Goal: Obtain resource: Obtain resource

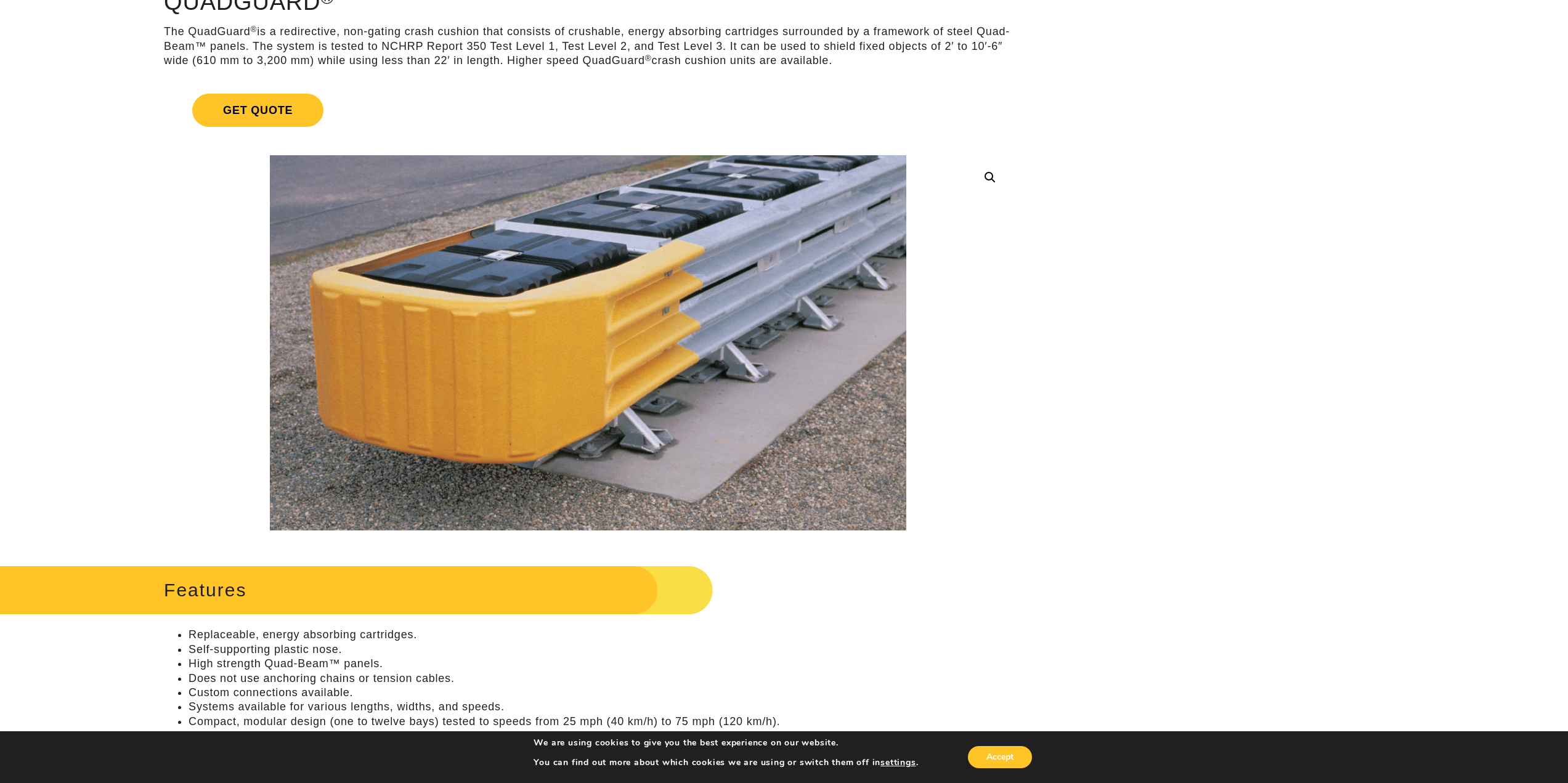
scroll to position [246, 0]
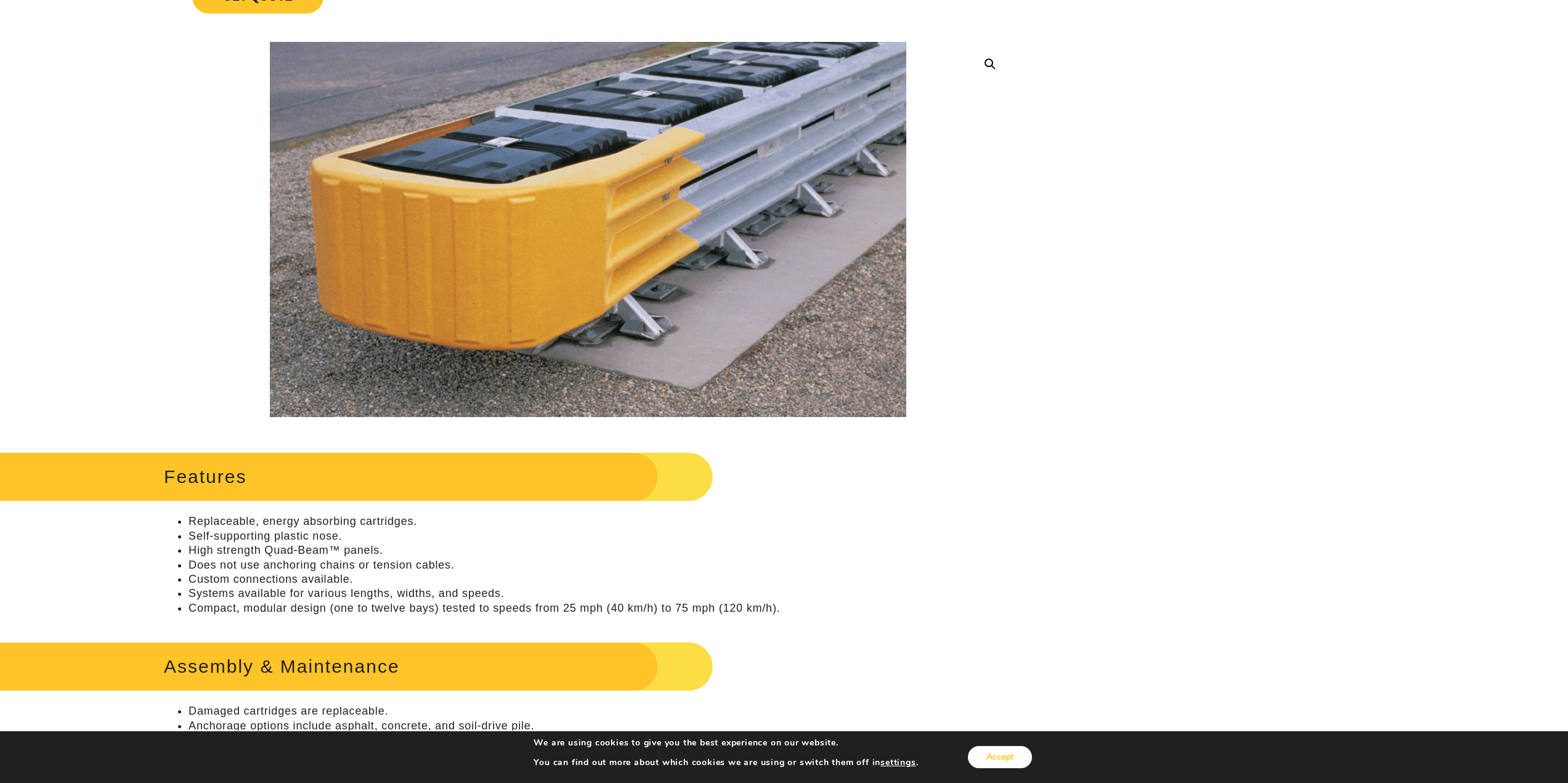
click at [1005, 752] on button "Accept" at bounding box center [999, 757] width 64 height 22
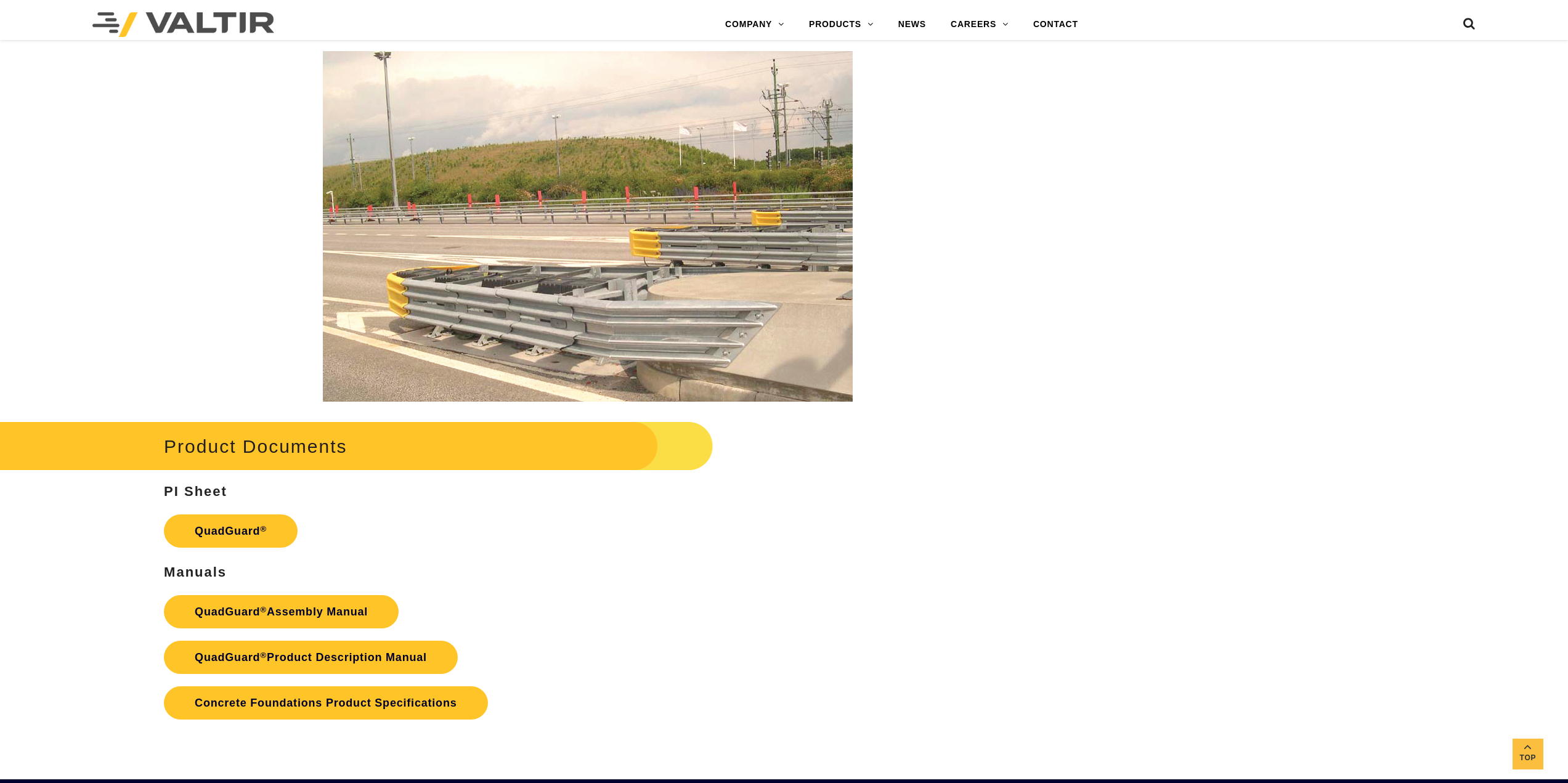
scroll to position [2261, 0]
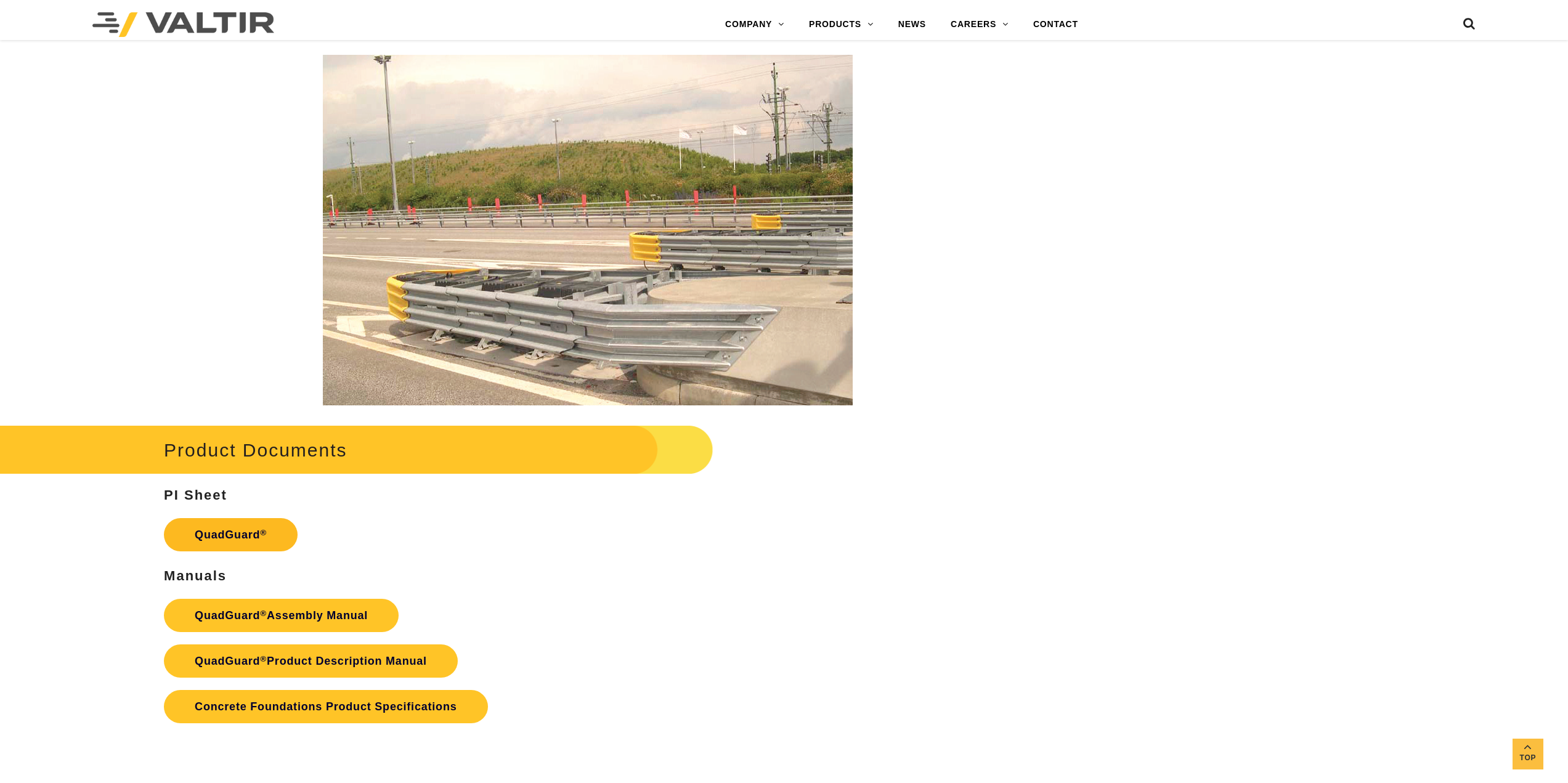
click at [239, 535] on link "QuadGuard ®" at bounding box center [230, 534] width 134 height 34
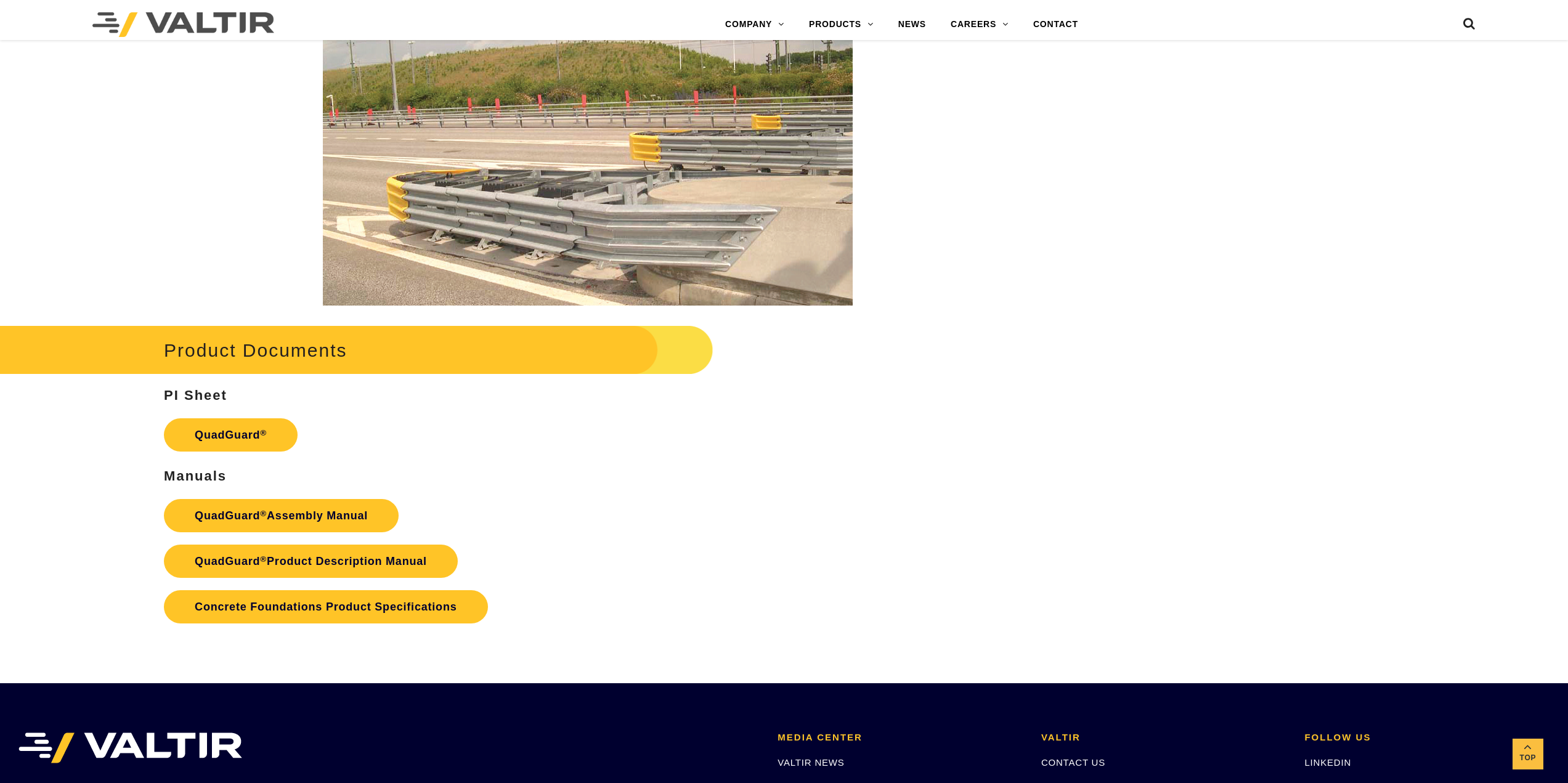
scroll to position [2384, 0]
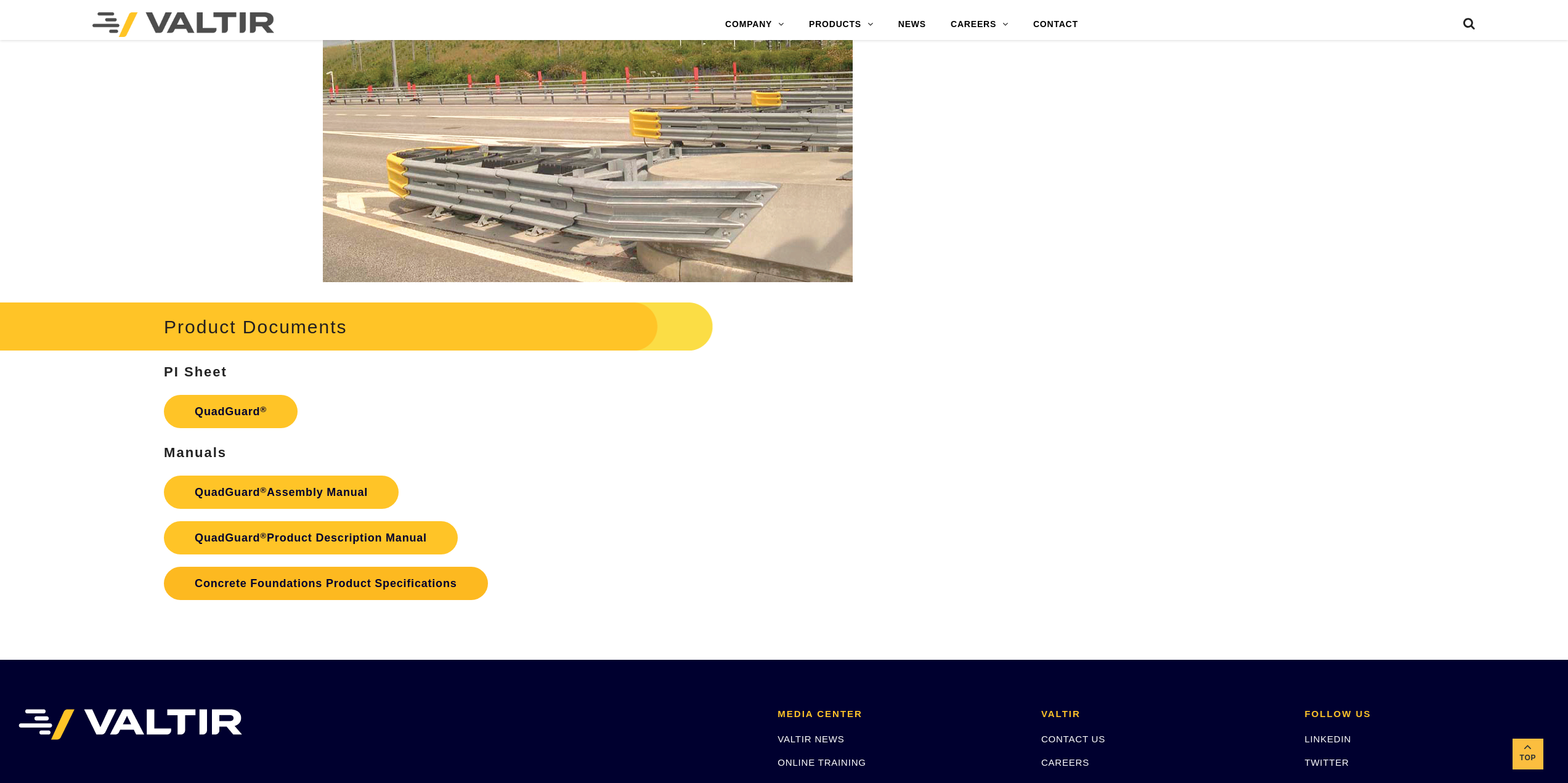
click at [399, 578] on link "Concrete Foundations Product Specifications" at bounding box center [326, 583] width 324 height 34
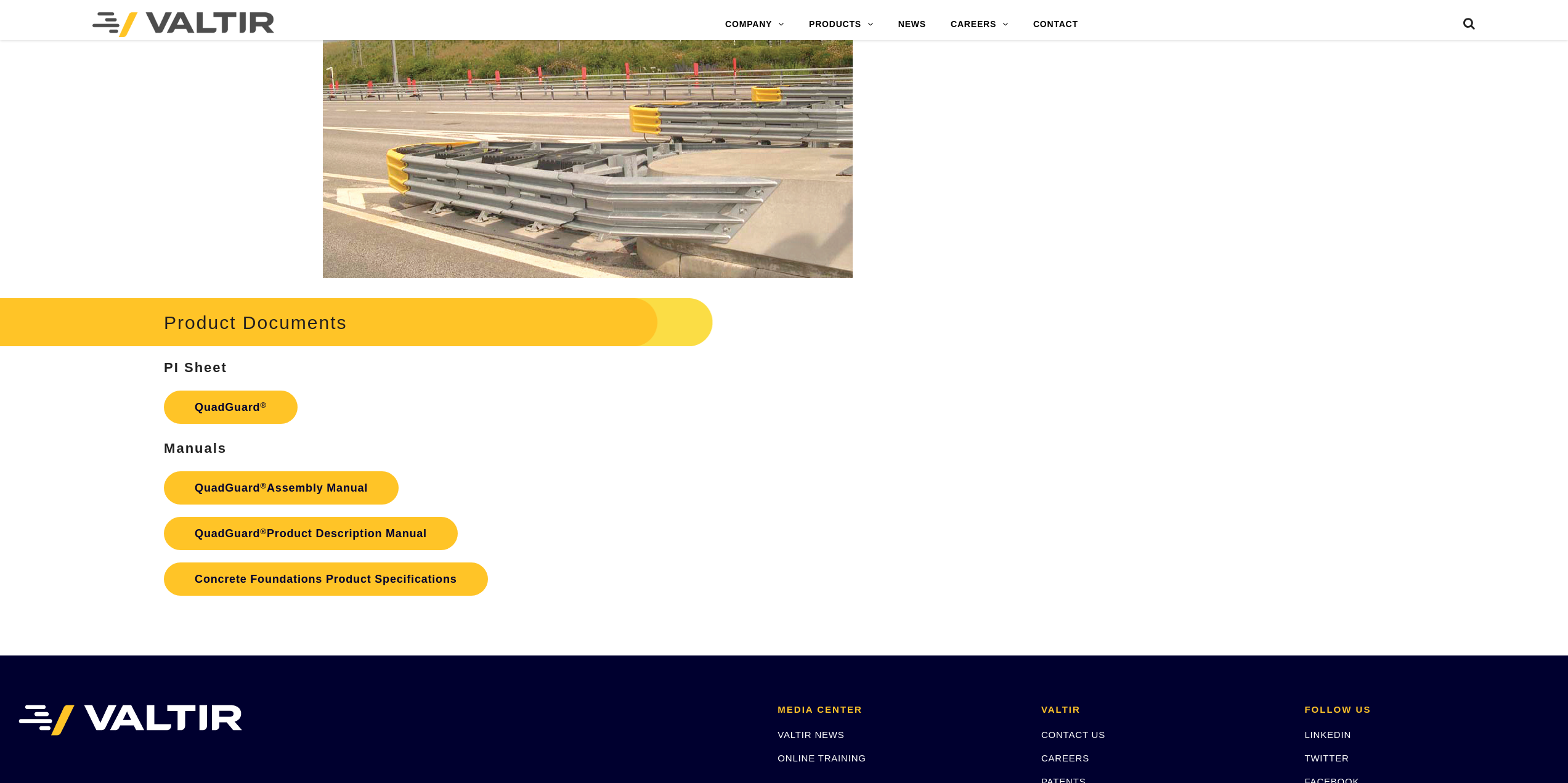
scroll to position [2384, 0]
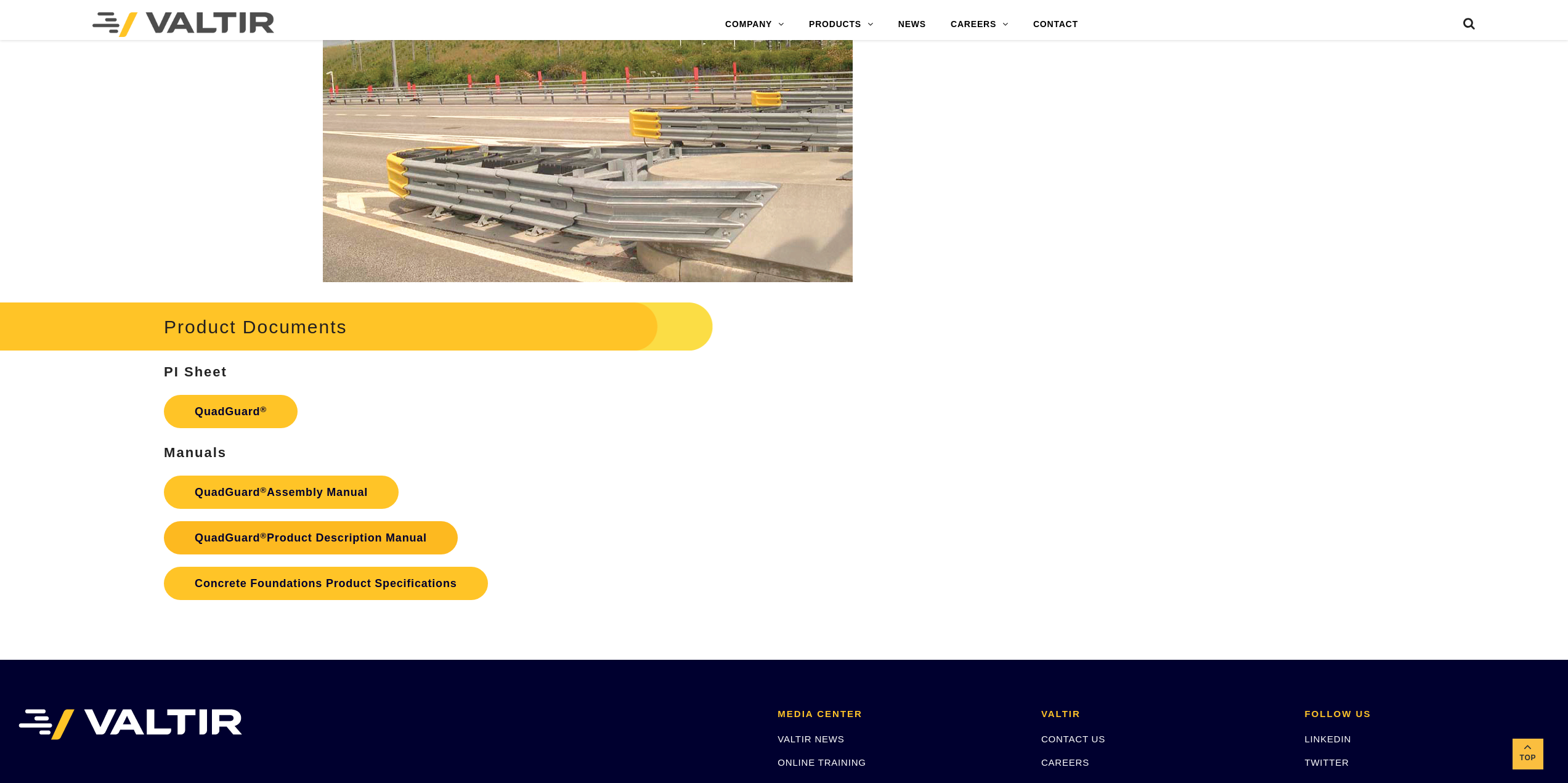
click at [345, 539] on link "QuadGuard ® Product Description Manual" at bounding box center [311, 538] width 294 height 34
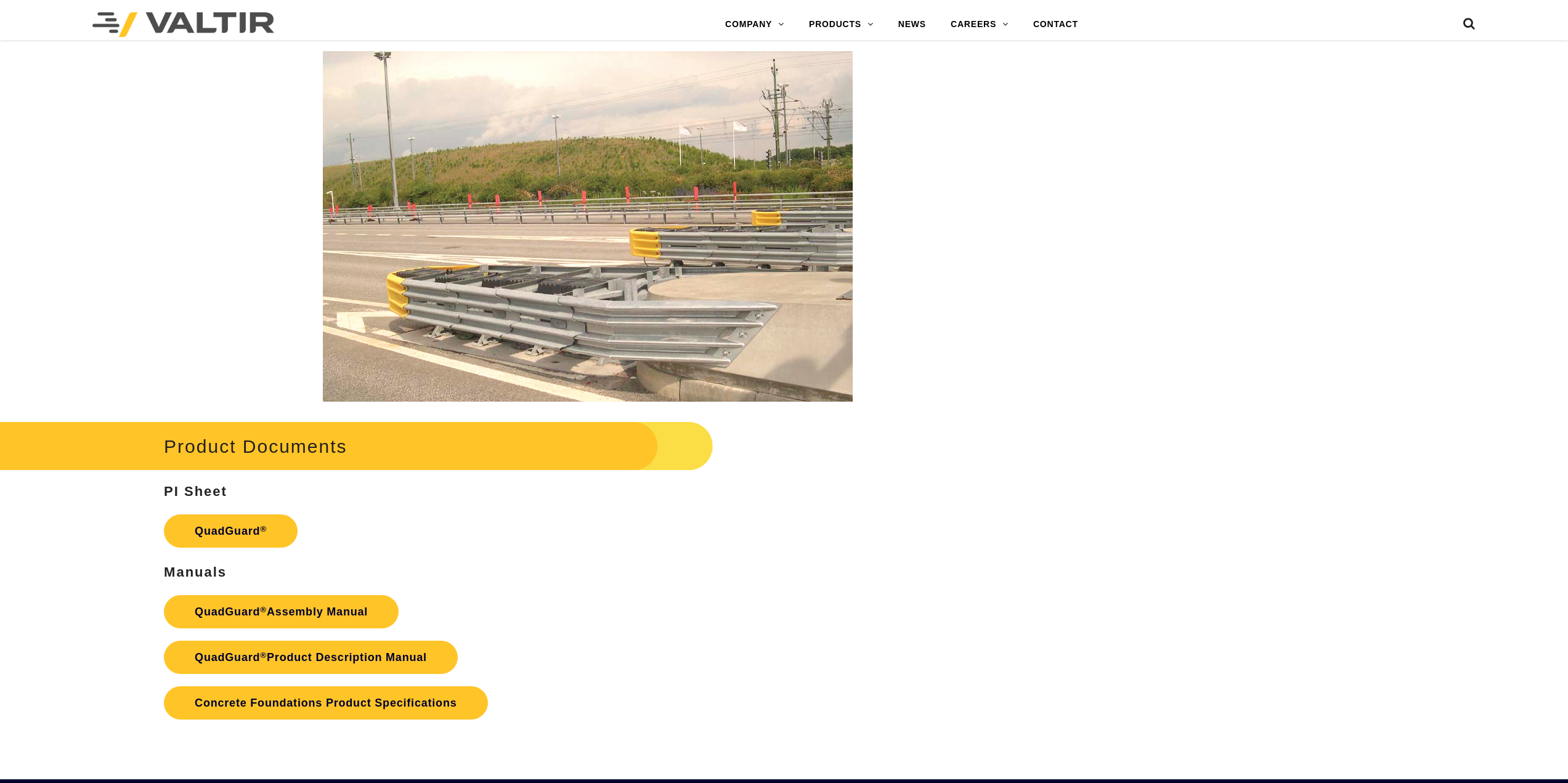
scroll to position [2384, 0]
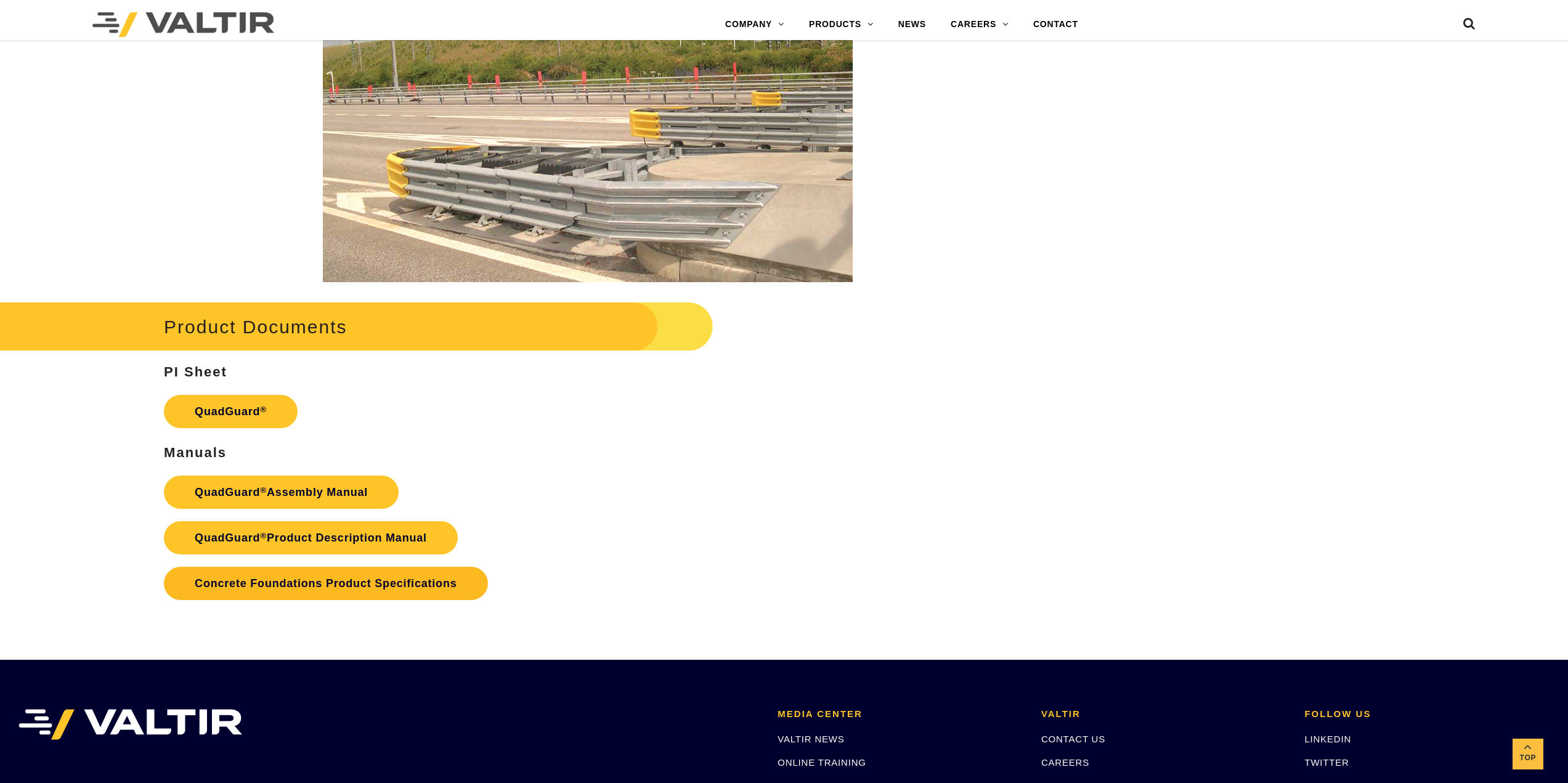
click at [419, 583] on link "Concrete Foundations Product Specifications" at bounding box center [326, 583] width 324 height 34
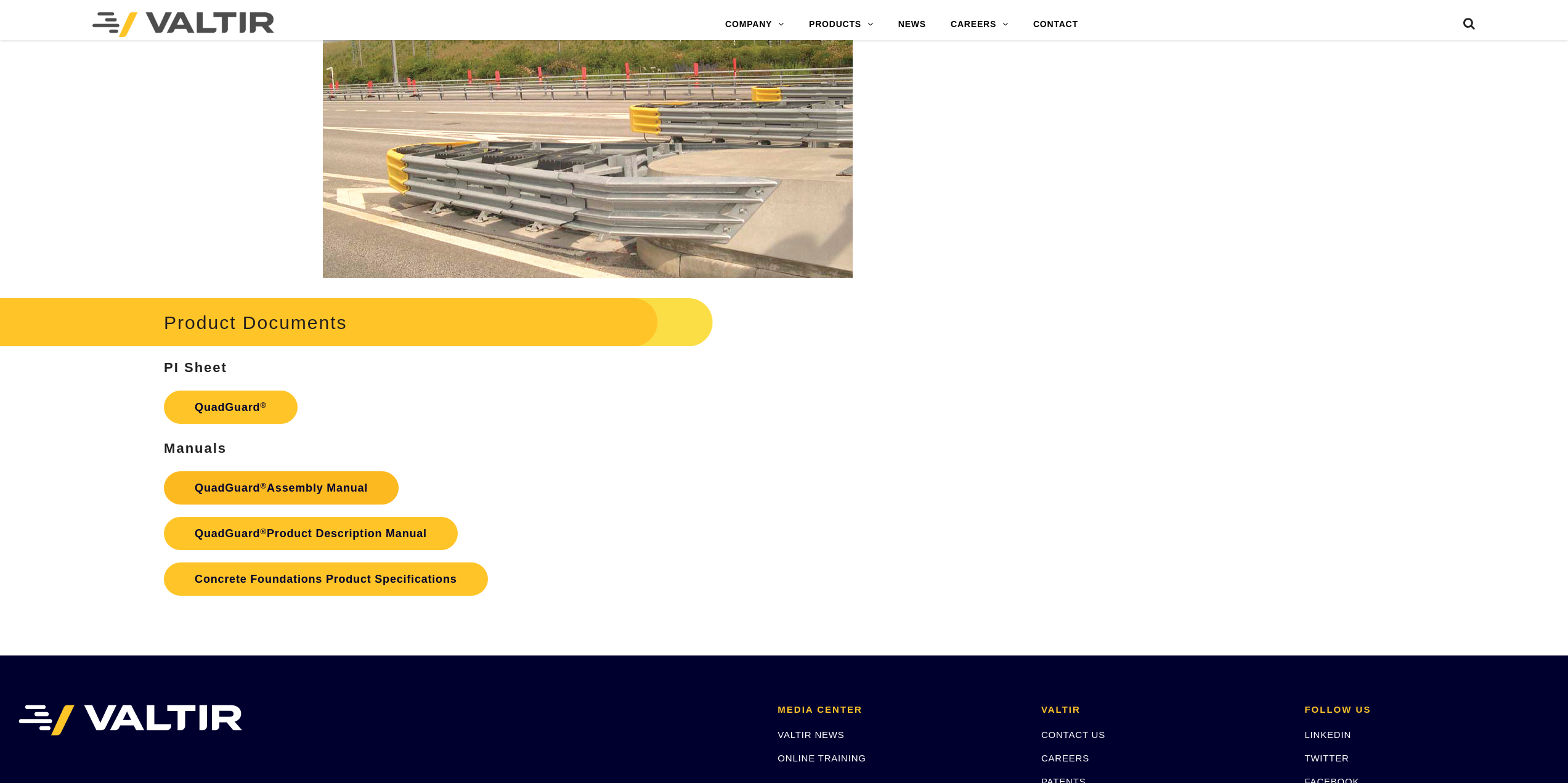
scroll to position [2384, 0]
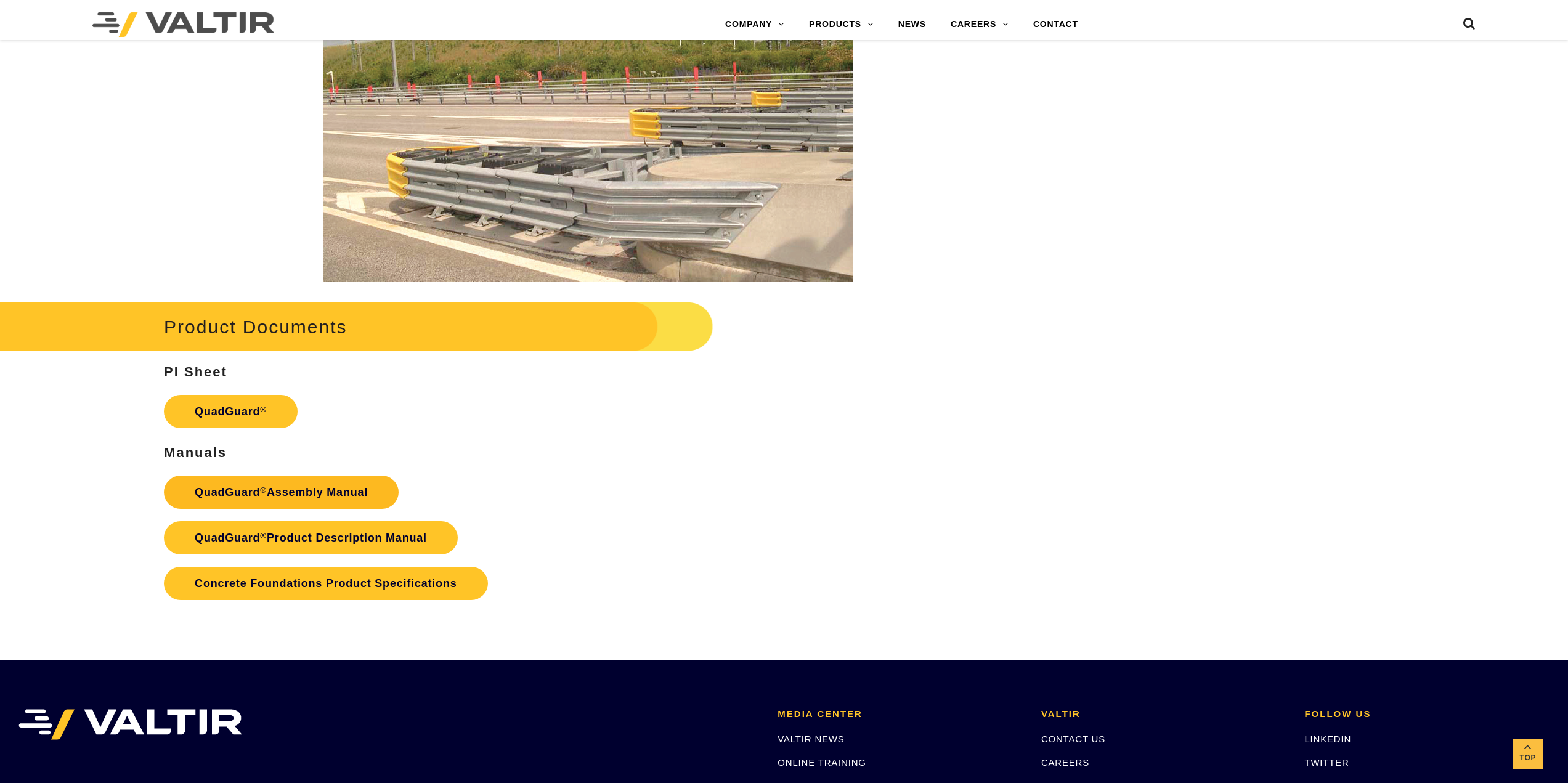
click at [318, 490] on link "QuadGuard ® Assembly Manual" at bounding box center [281, 492] width 235 height 34
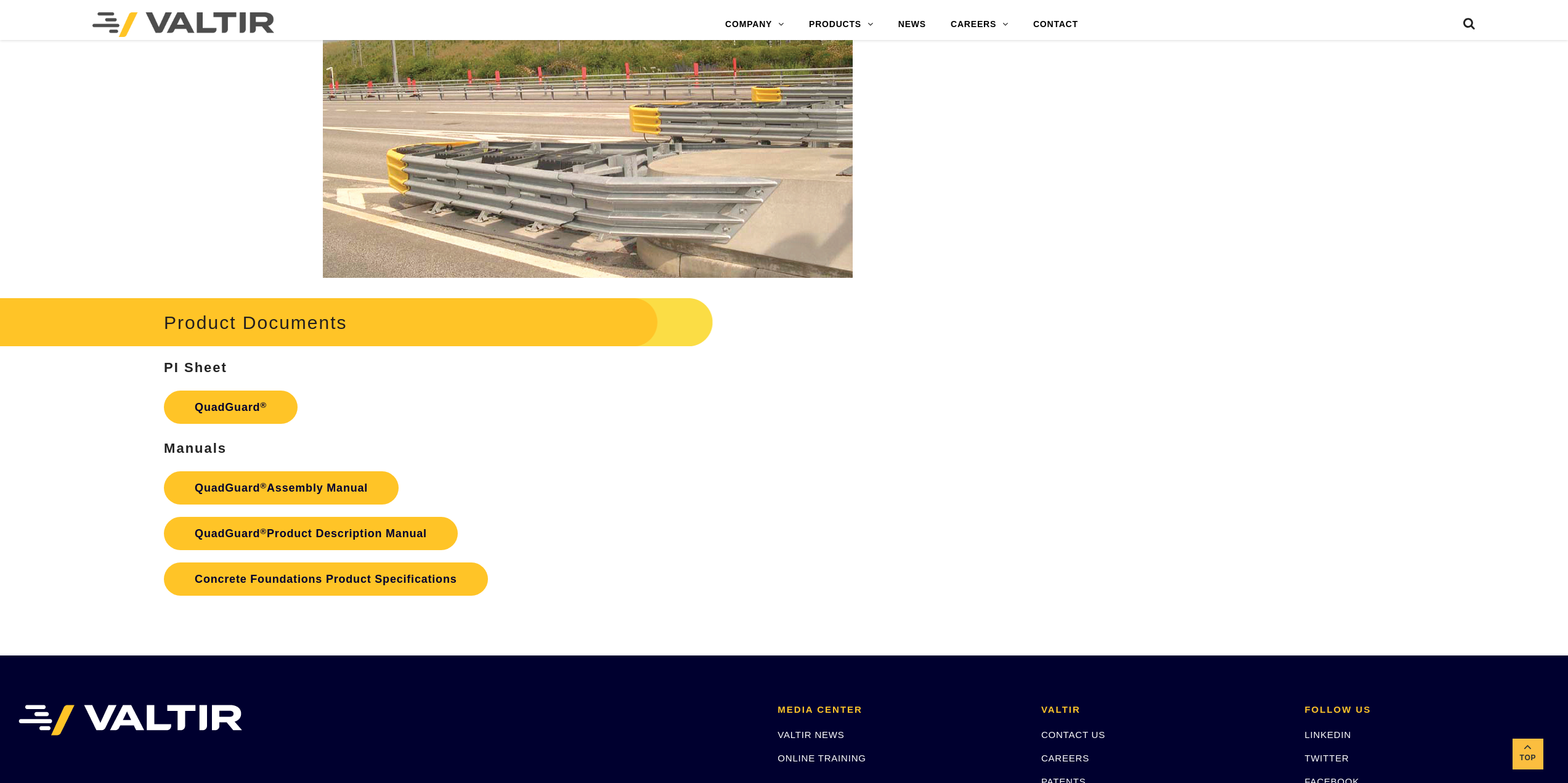
scroll to position [2384, 0]
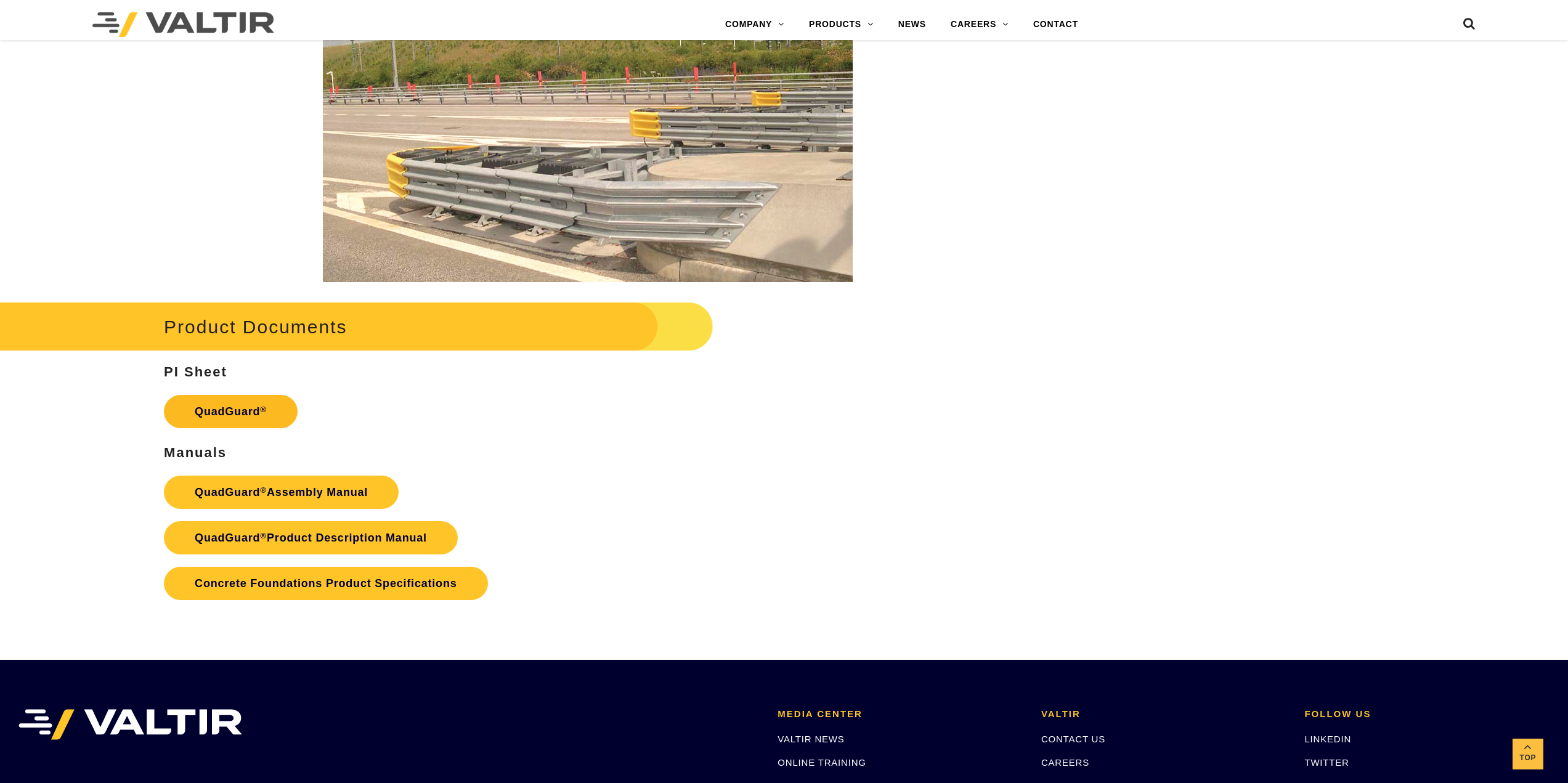
click at [248, 409] on link "QuadGuard ®" at bounding box center [230, 411] width 134 height 34
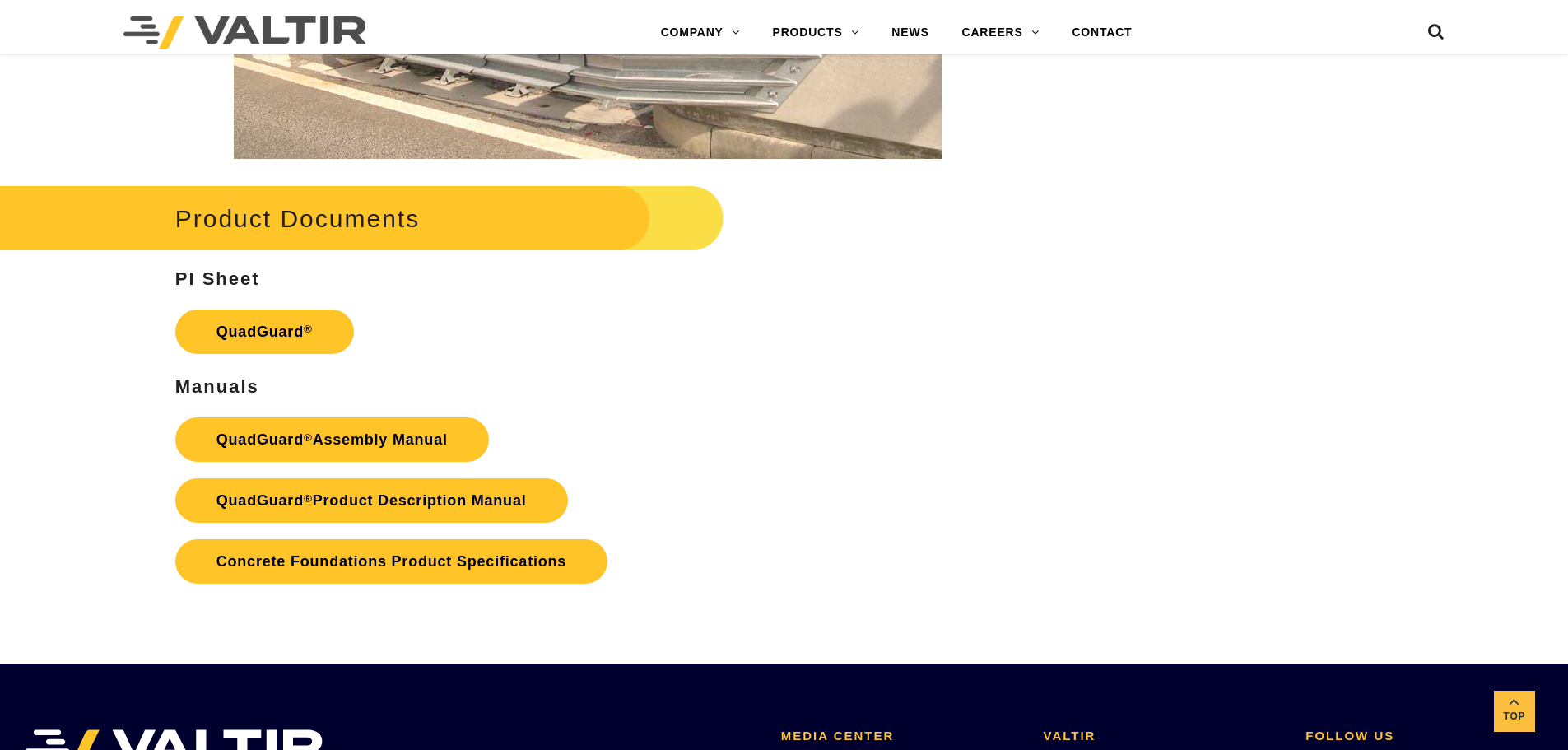
scroll to position [3270, 0]
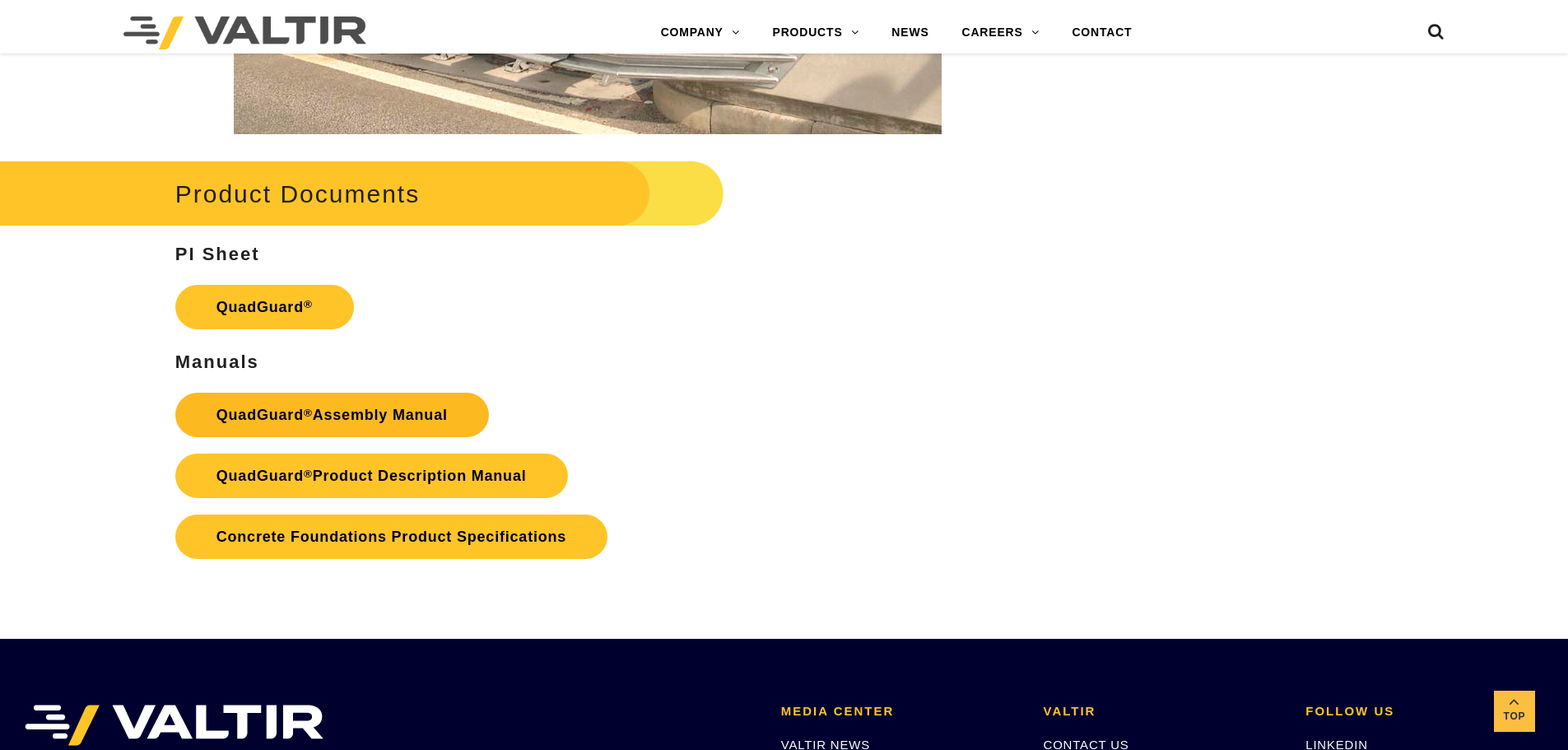
click at [361, 414] on link "QuadGuard ® Assembly Manual" at bounding box center [332, 414] width 313 height 45
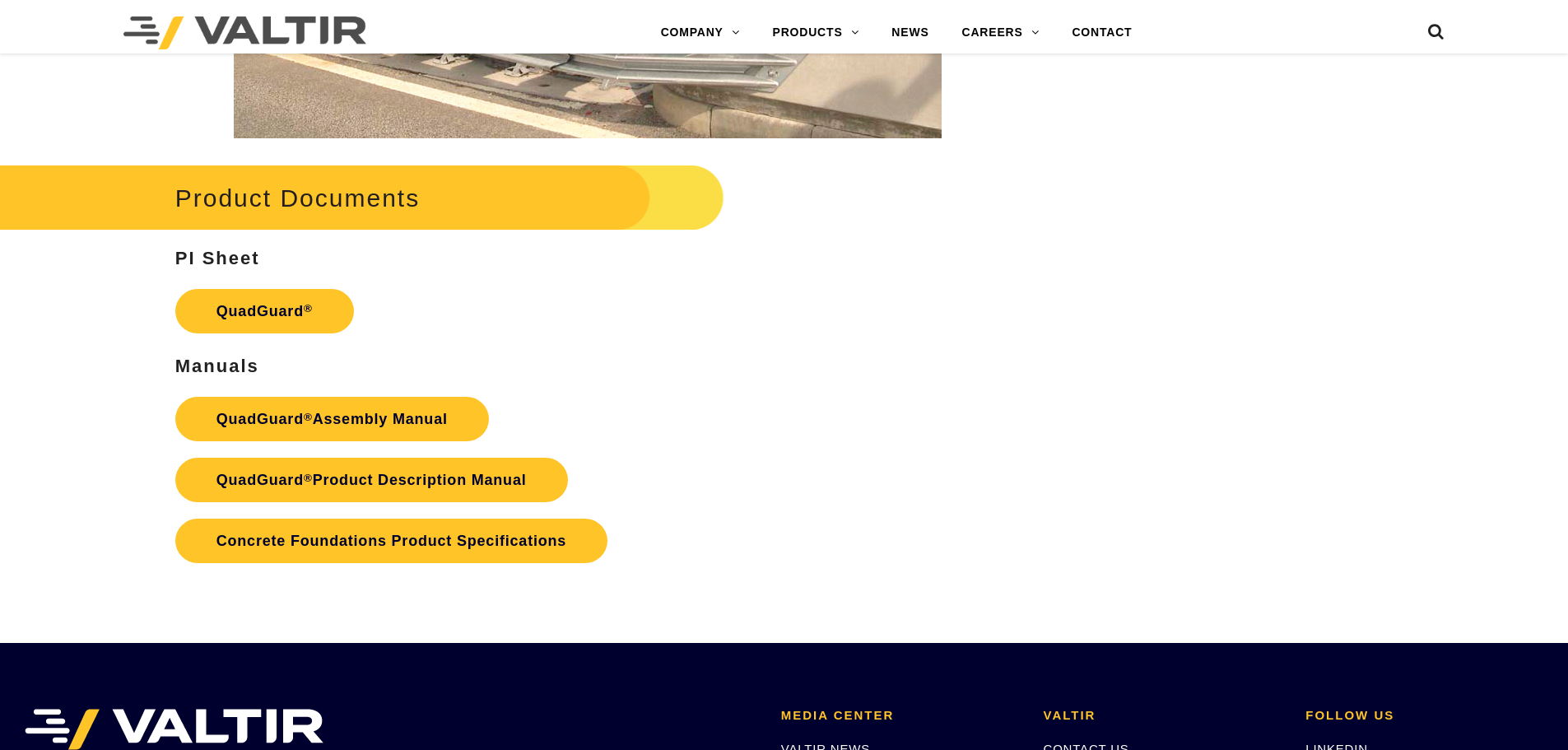
scroll to position [3270, 0]
